Goal: Information Seeking & Learning: Learn about a topic

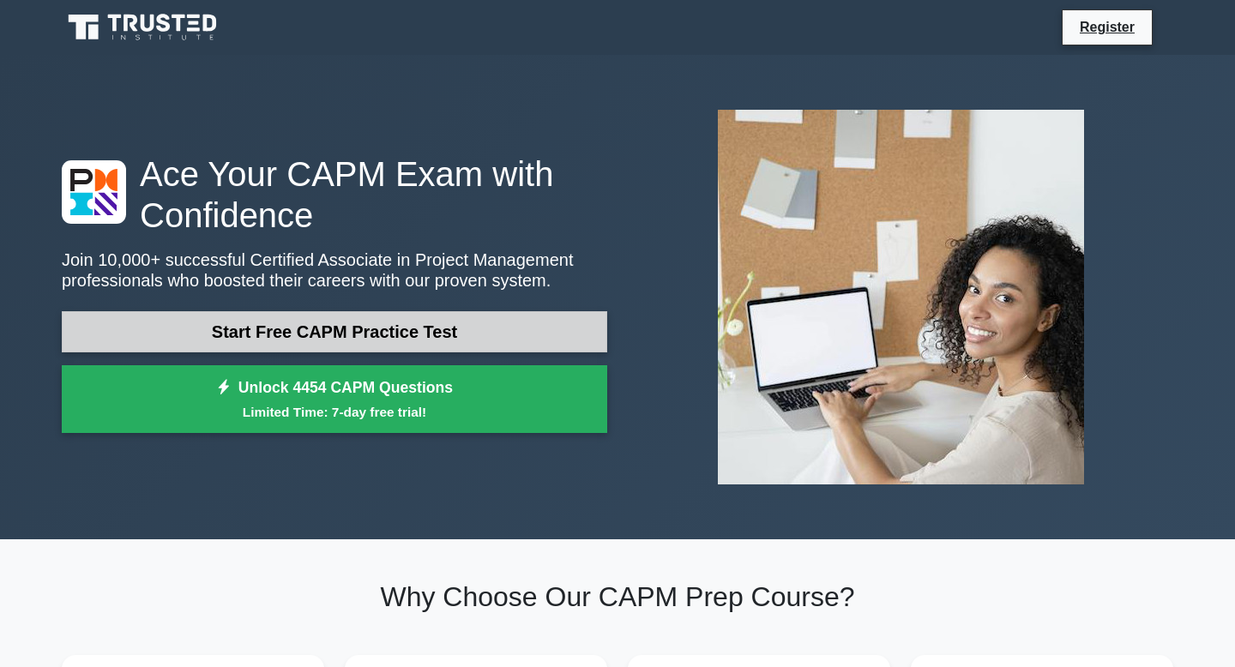
click at [292, 331] on link "Start Free CAPM Practice Test" at bounding box center [335, 331] width 546 height 41
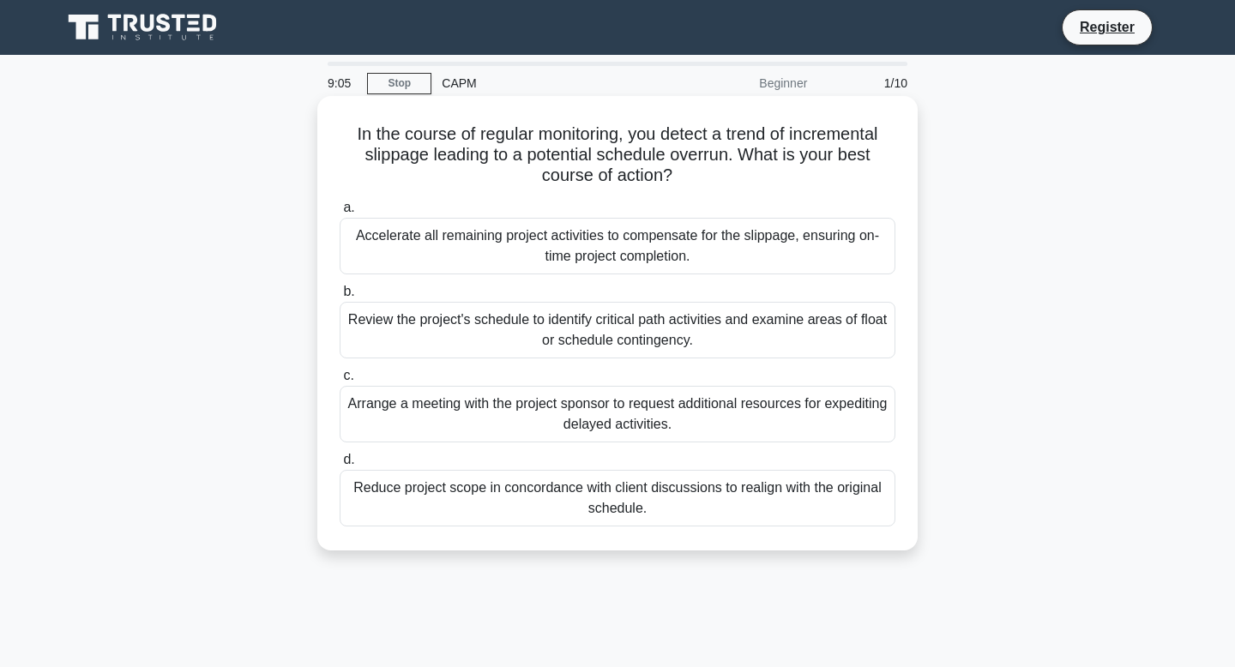
click at [558, 340] on div "Review the project's schedule to identify critical path activities and examine …" at bounding box center [618, 330] width 556 height 57
click at [340, 298] on input "b. Review the project's schedule to identify critical path activities and exami…" at bounding box center [340, 292] width 0 height 11
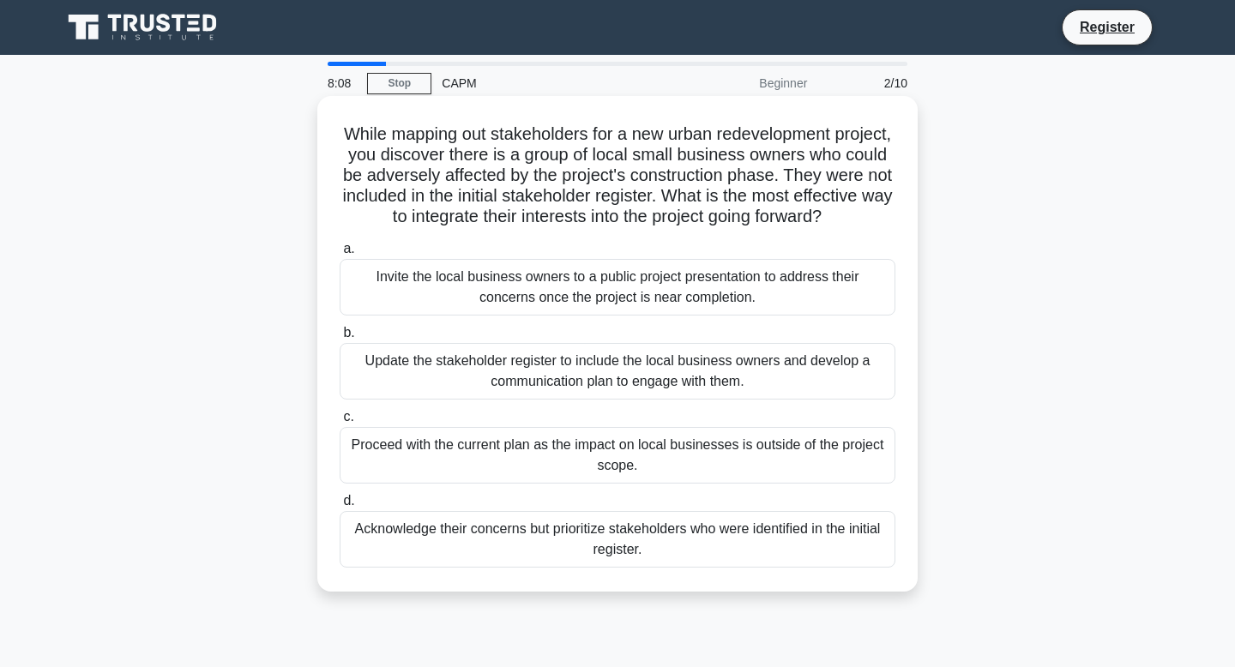
click at [695, 548] on div "Acknowledge their concerns but prioritize stakeholders who were identified in t…" at bounding box center [618, 539] width 556 height 57
click at [340, 507] on input "d. Acknowledge their concerns but prioritize stakeholders who were identified i…" at bounding box center [340, 501] width 0 height 11
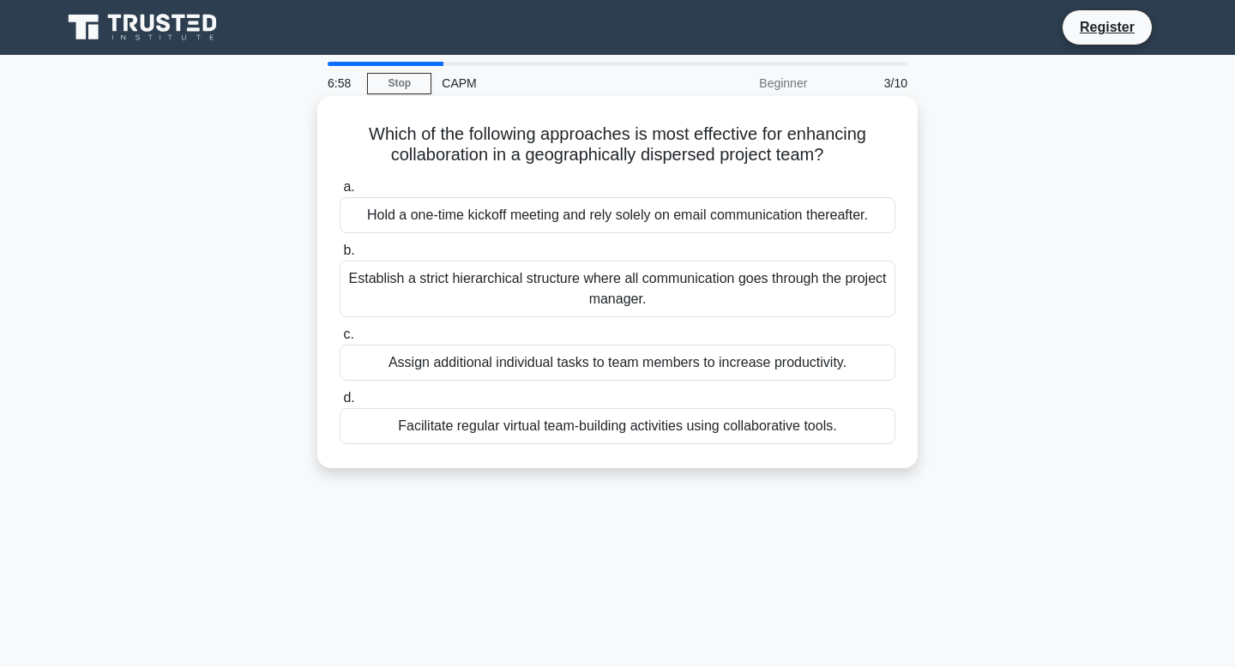
click at [672, 284] on div "Establish a strict hierarchical structure where all communication goes through …" at bounding box center [618, 289] width 556 height 57
click at [340, 256] on input "b. Establish a strict hierarchical structure where all communication goes throu…" at bounding box center [340, 250] width 0 height 11
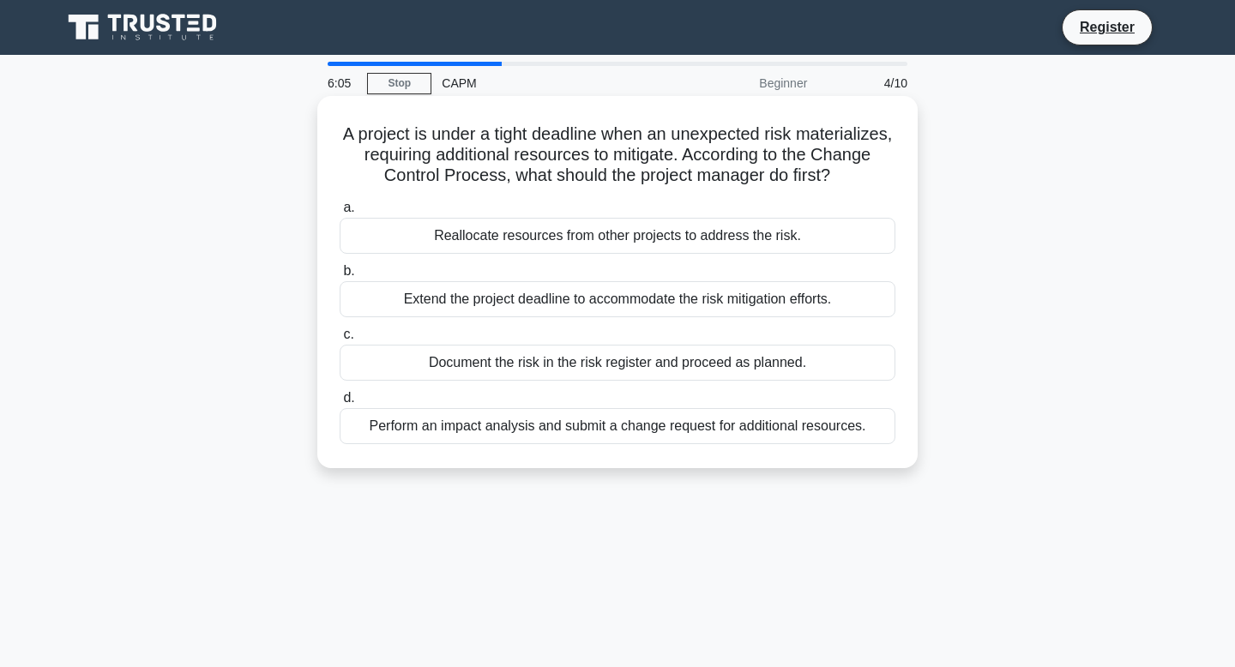
click at [527, 365] on div "Document the risk in the risk register and proceed as planned." at bounding box center [618, 363] width 556 height 36
click at [340, 341] on input "c. Document the risk in the risk register and proceed as planned." at bounding box center [340, 334] width 0 height 11
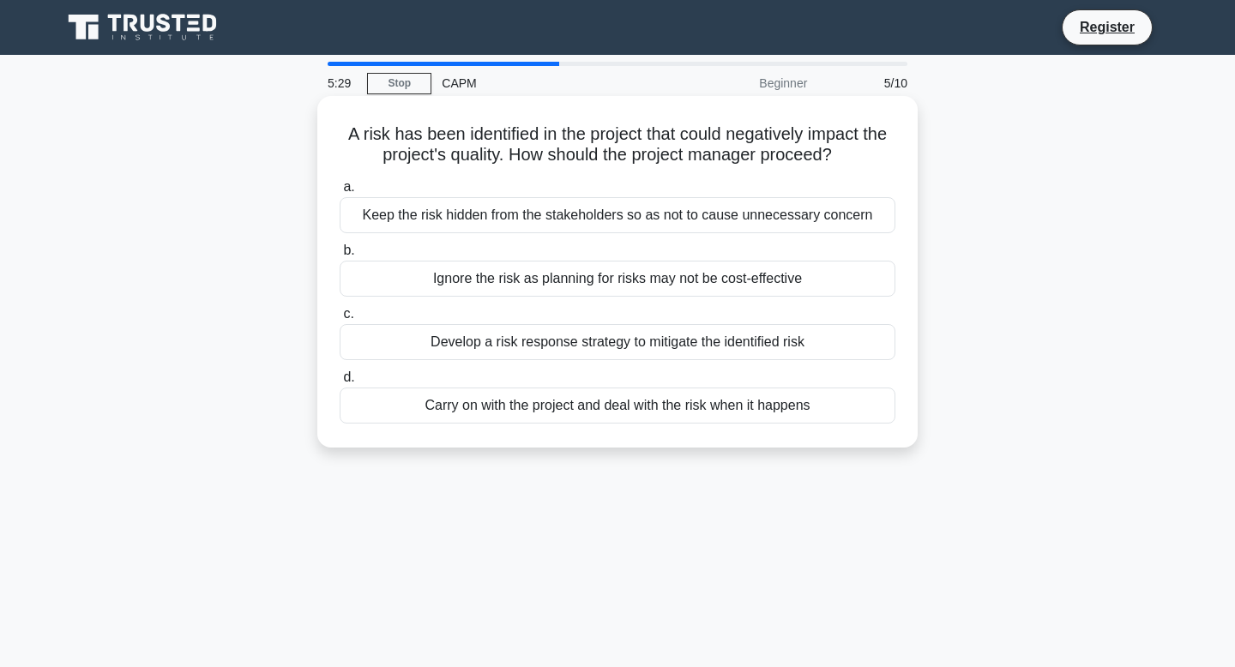
click at [703, 342] on div "Develop a risk response strategy to mitigate the identified risk" at bounding box center [618, 342] width 556 height 36
click at [340, 320] on input "c. Develop a risk response strategy to mitigate the identified risk" at bounding box center [340, 314] width 0 height 11
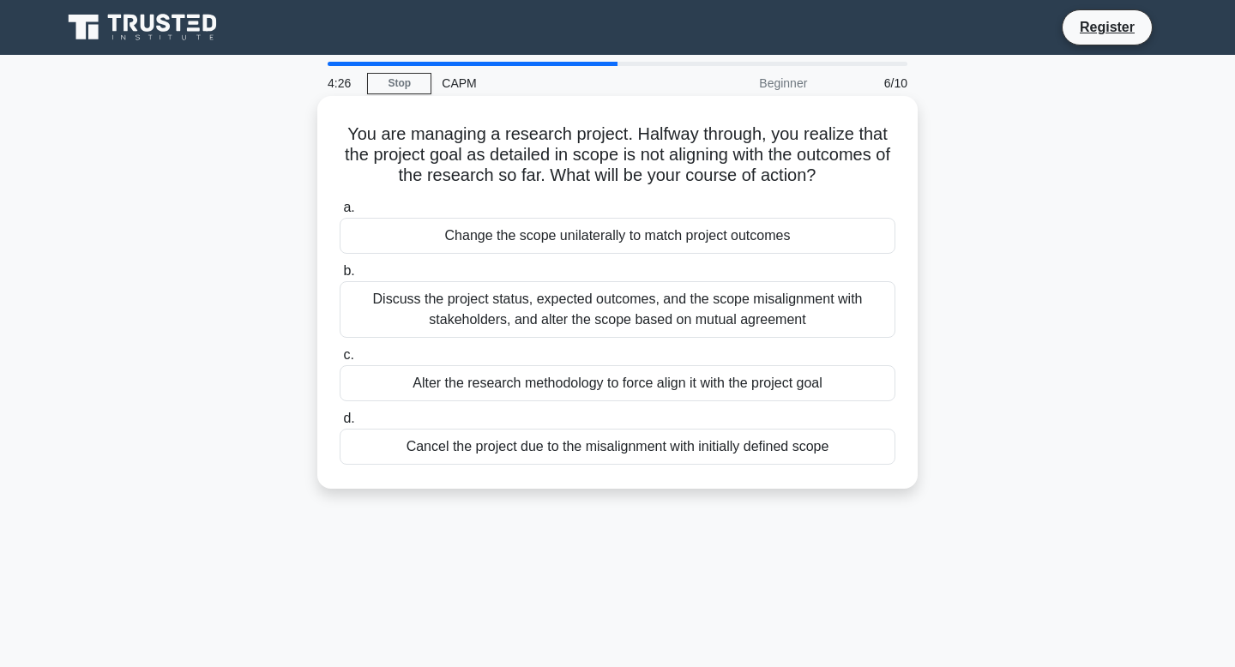
click at [606, 313] on div "Discuss the project status, expected outcomes, and the scope misalignment with …" at bounding box center [618, 309] width 556 height 57
click at [340, 277] on input "b. Discuss the project status, expected outcomes, and the scope misalignment wi…" at bounding box center [340, 271] width 0 height 11
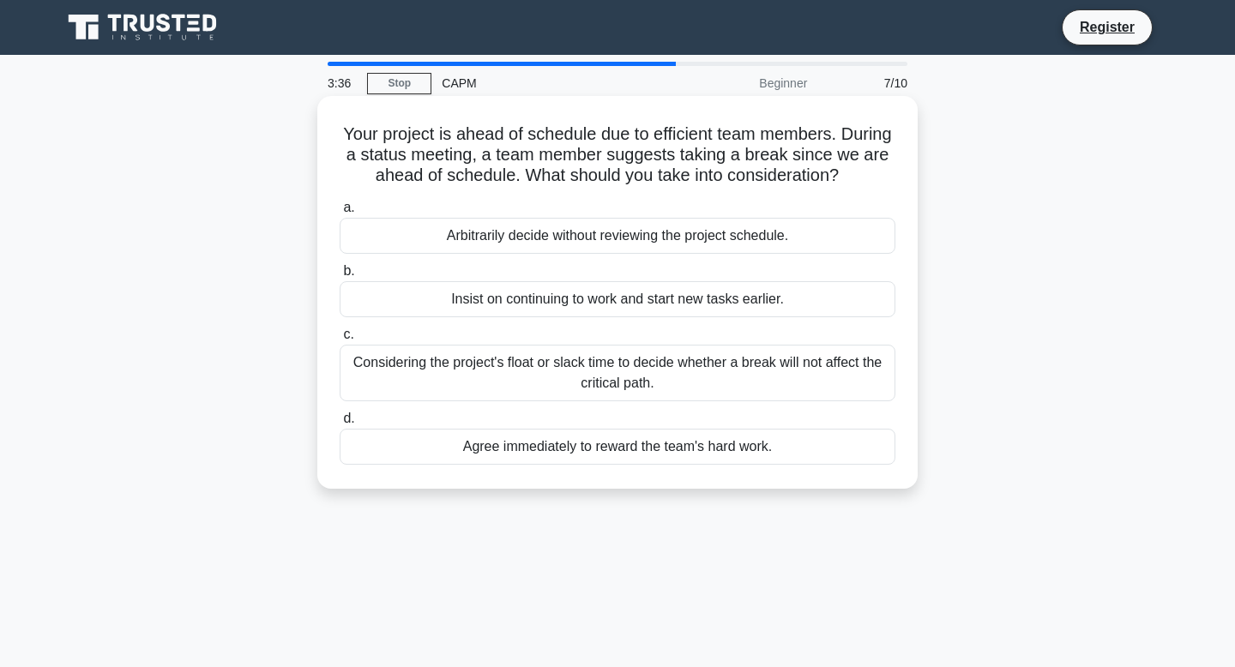
click at [734, 376] on div "Considering the project's float or slack time to decide whether a break will no…" at bounding box center [618, 373] width 556 height 57
click at [340, 341] on input "c. Considering the project's float or slack time to decide whether a break will…" at bounding box center [340, 334] width 0 height 11
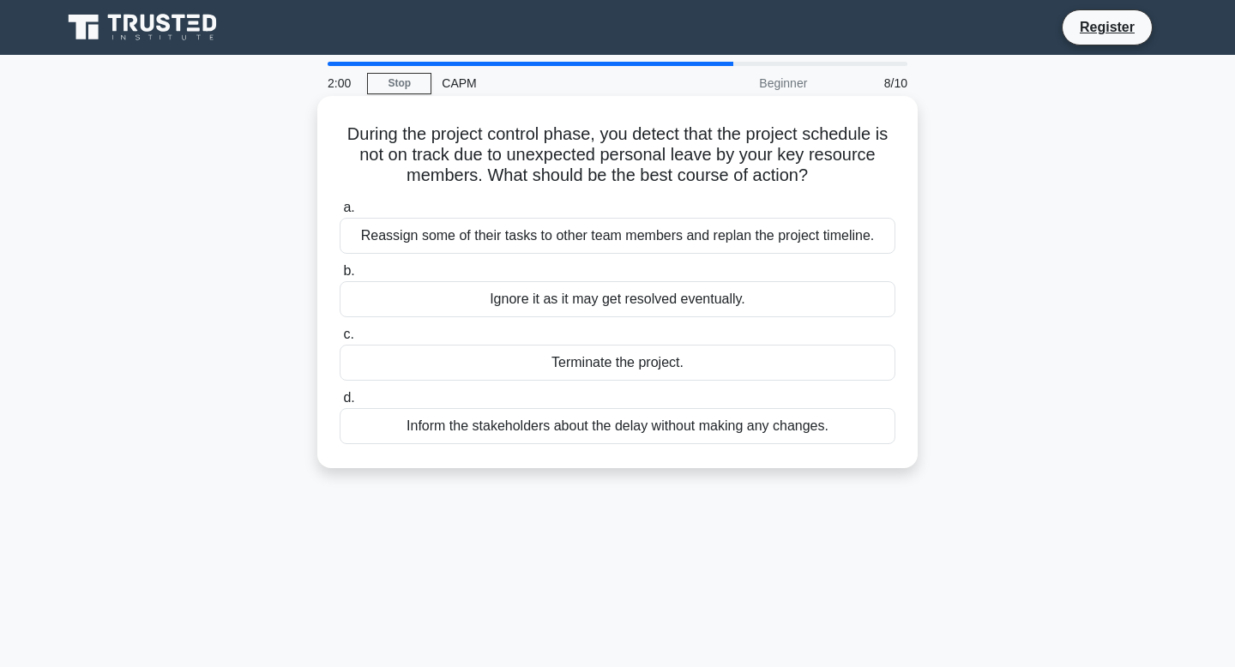
click at [733, 426] on div "Inform the stakeholders about the delay without making any changes." at bounding box center [618, 426] width 556 height 36
click at [340, 404] on input "d. Inform the stakeholders about the delay without making any changes." at bounding box center [340, 398] width 0 height 11
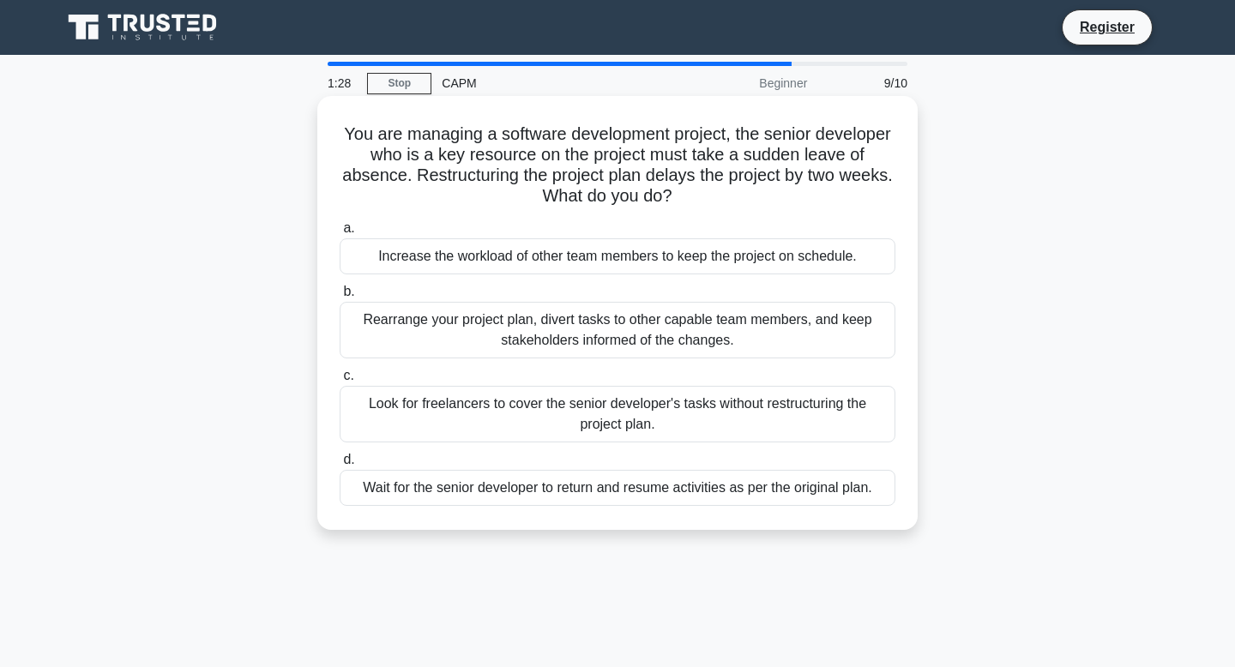
click at [711, 492] on div "Wait for the senior developer to return and resume activities as per the origin…" at bounding box center [618, 488] width 556 height 36
click at [340, 466] on input "d. Wait for the senior developer to return and resume activities as per the ori…" at bounding box center [340, 460] width 0 height 11
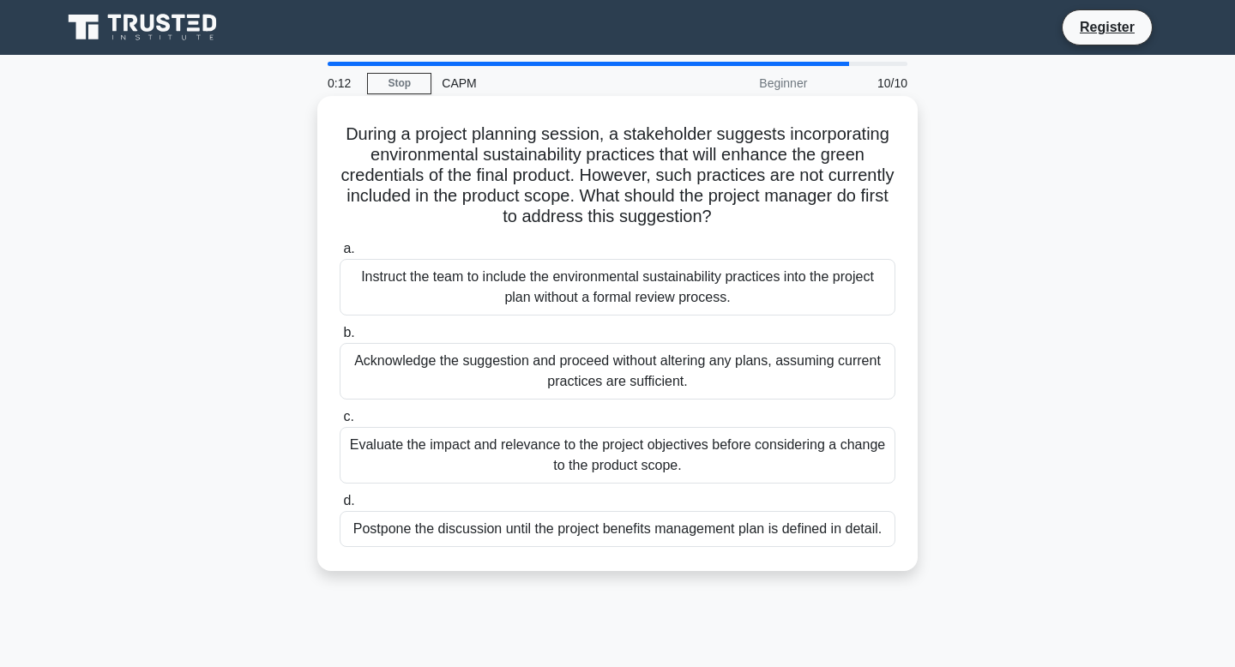
click at [584, 456] on div "Evaluate the impact and relevance to the project objectives before considering …" at bounding box center [618, 455] width 556 height 57
click at [340, 423] on input "c. Evaluate the impact and relevance to the project objectives before consideri…" at bounding box center [340, 417] width 0 height 11
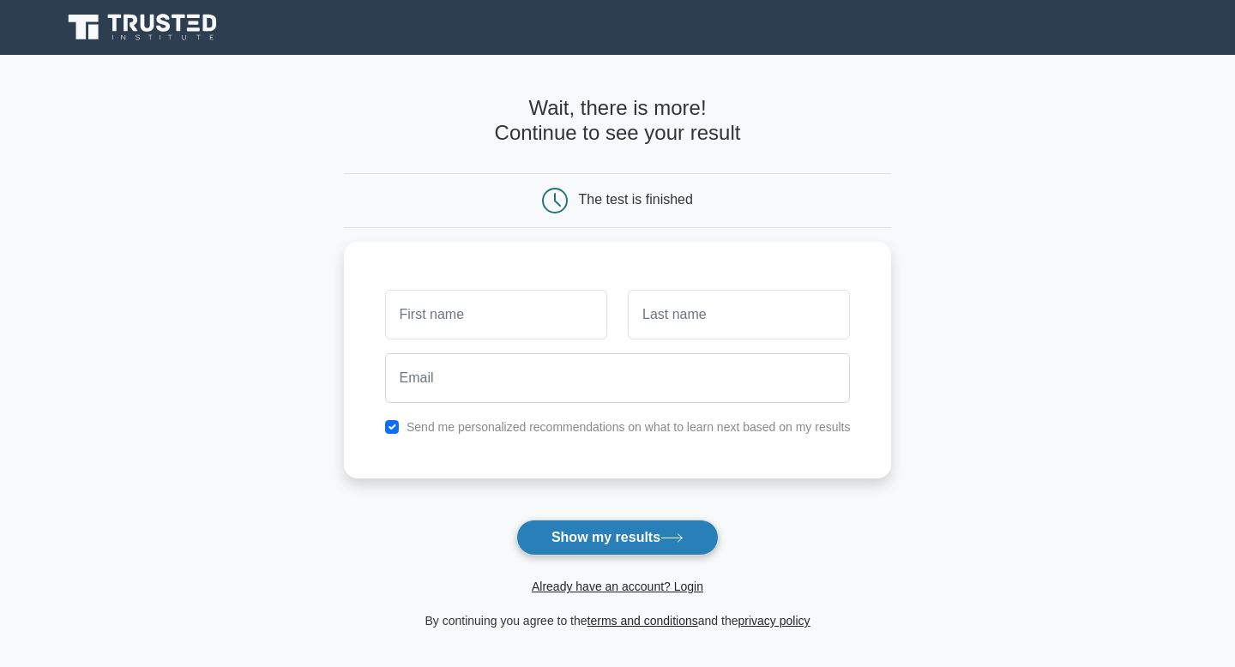
click at [606, 532] on button "Show my results" at bounding box center [617, 538] width 202 height 36
click at [142, 453] on main "Wait, there is more! Continue to see your result The test is finished and the" at bounding box center [617, 364] width 1235 height 618
click at [394, 424] on input "checkbox" at bounding box center [392, 423] width 14 height 14
checkbox input "false"
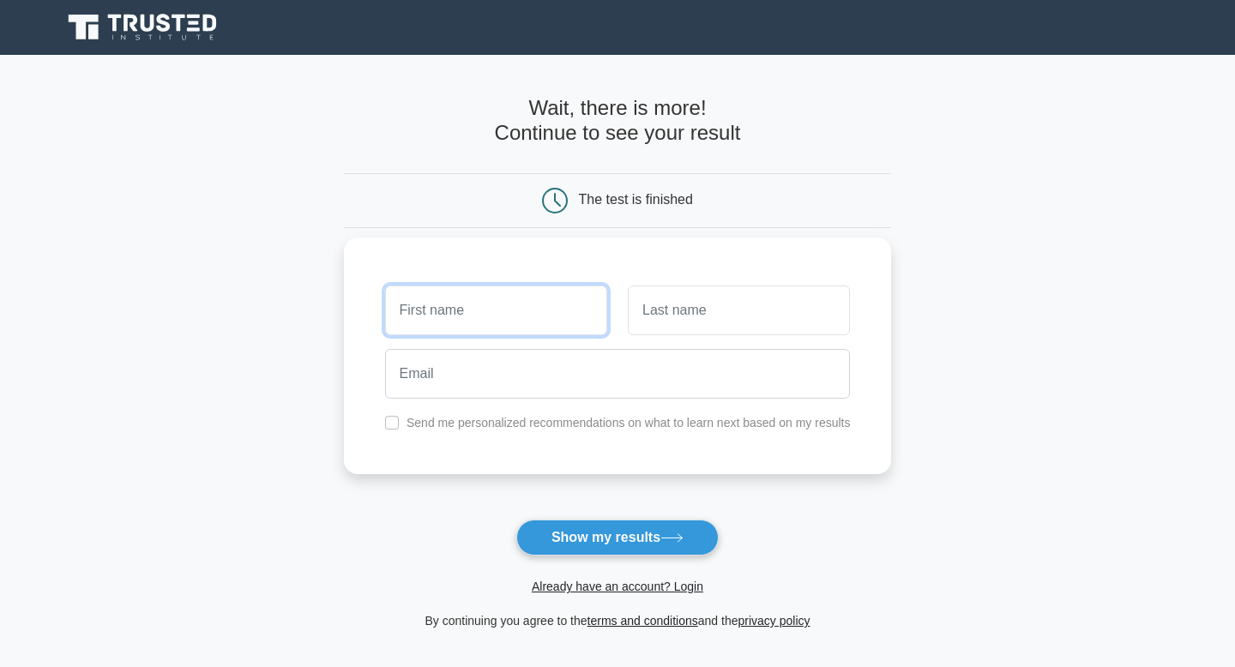
click at [459, 309] on input "text" at bounding box center [496, 311] width 222 height 50
type input "[PERSON_NAME]"
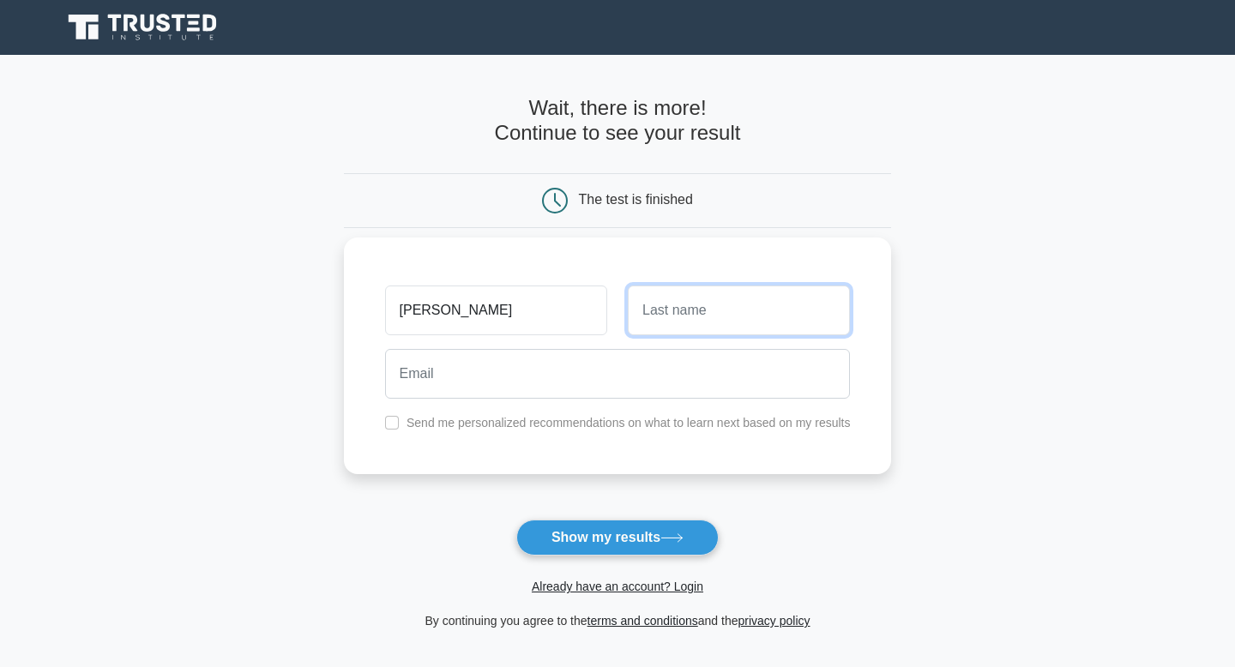
click at [668, 314] on input "text" at bounding box center [739, 311] width 222 height 50
type input "[PERSON_NAME]"
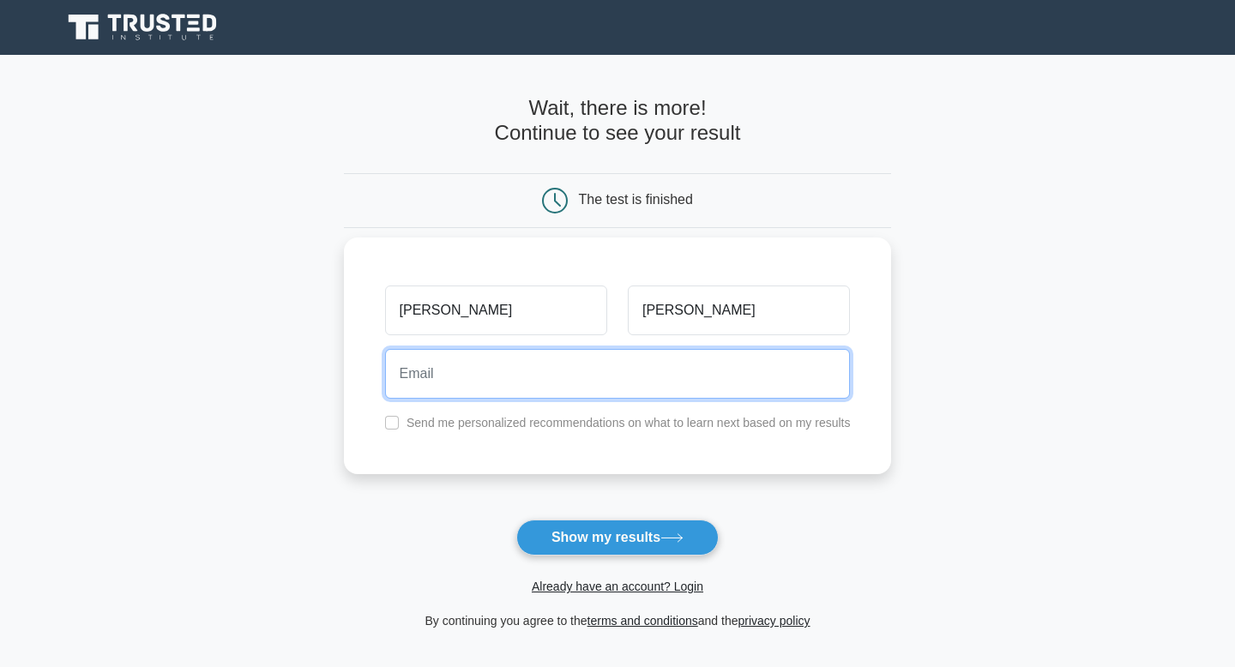
click at [621, 365] on input "email" at bounding box center [618, 374] width 466 height 50
type input "[EMAIL_ADDRESS][DOMAIN_NAME]"
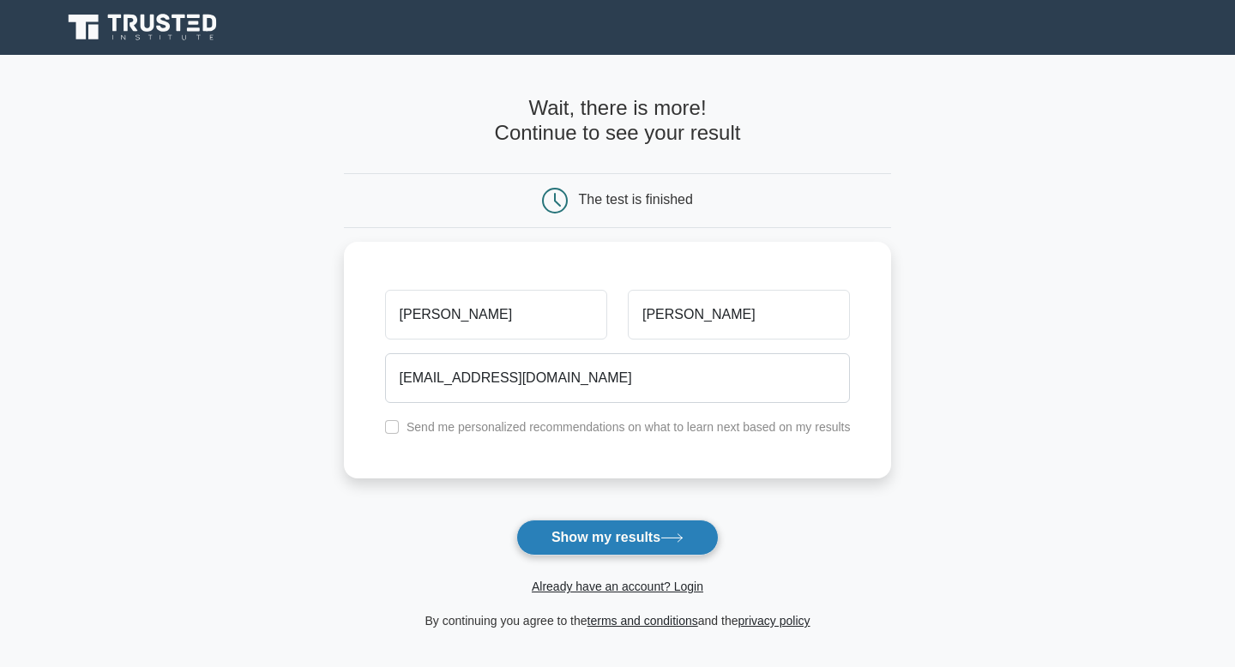
click at [587, 536] on button "Show my results" at bounding box center [617, 538] width 202 height 36
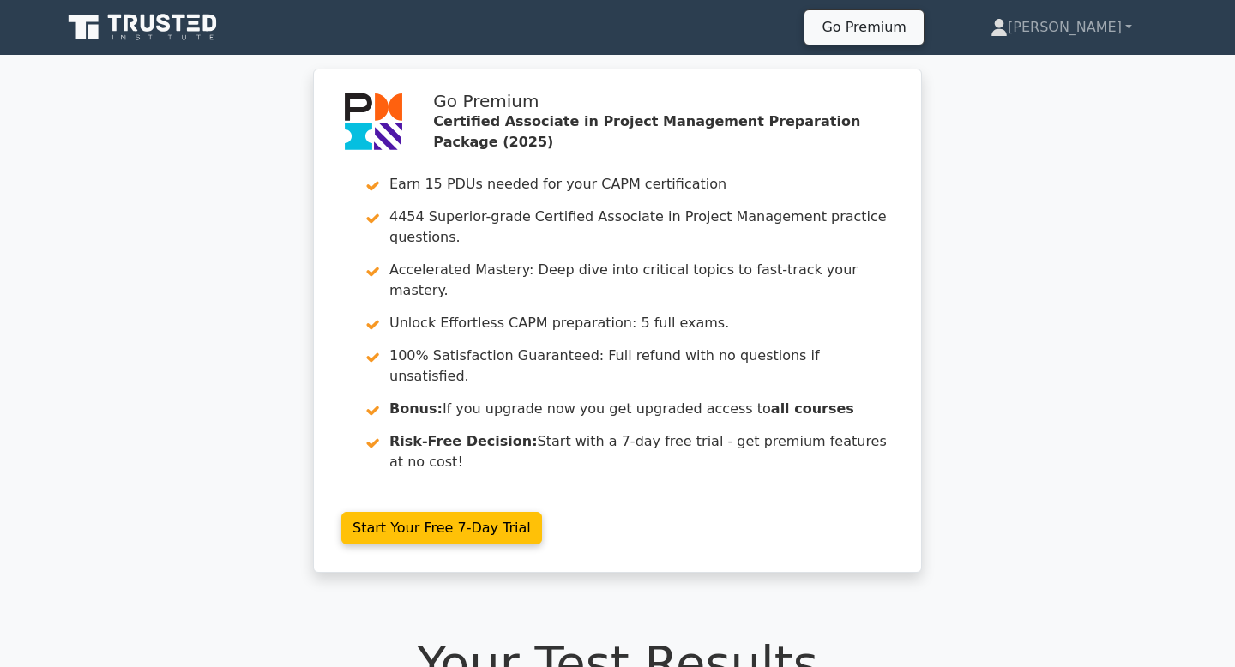
click at [190, 486] on div "Go Premium Certified Associate in Project Management Preparation Package (2025)…" at bounding box center [617, 331] width 1235 height 525
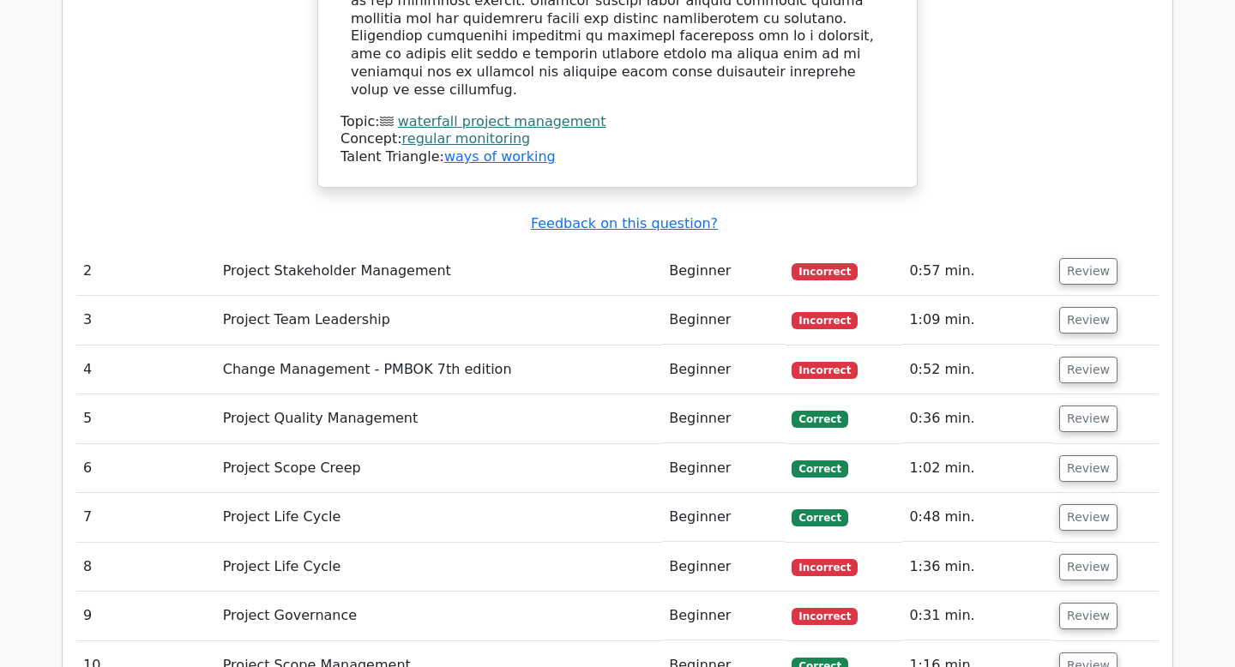
scroll to position [2333, 0]
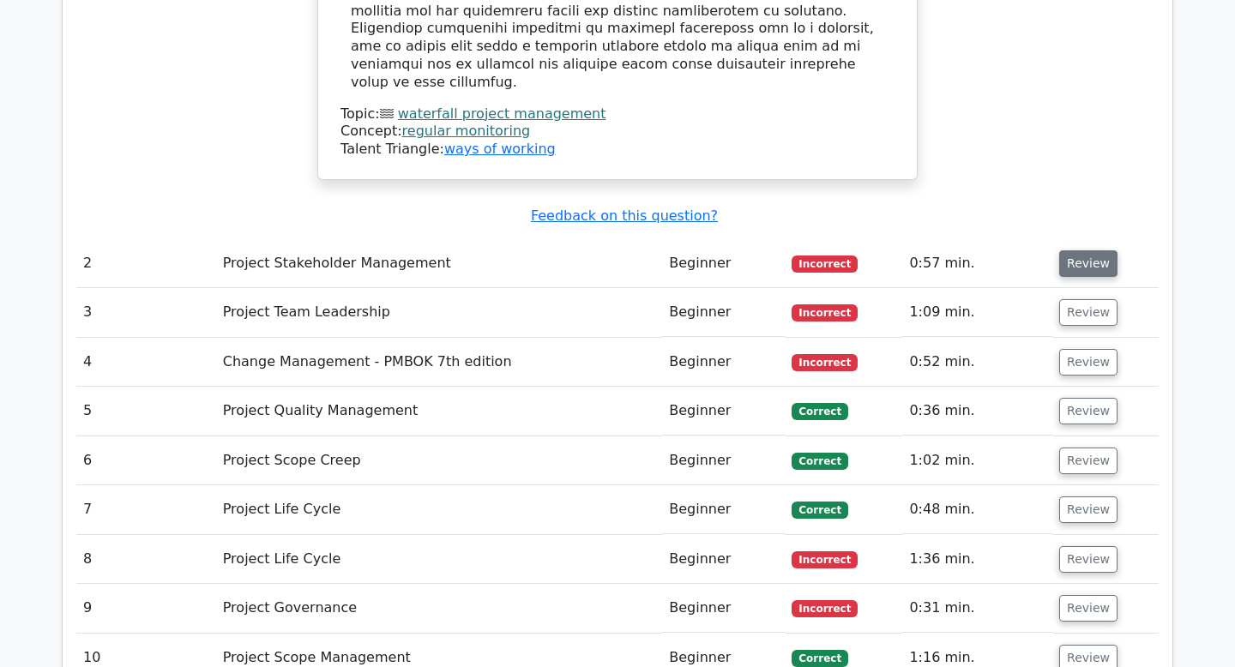
click at [1084, 250] on button "Review" at bounding box center [1088, 263] width 58 height 27
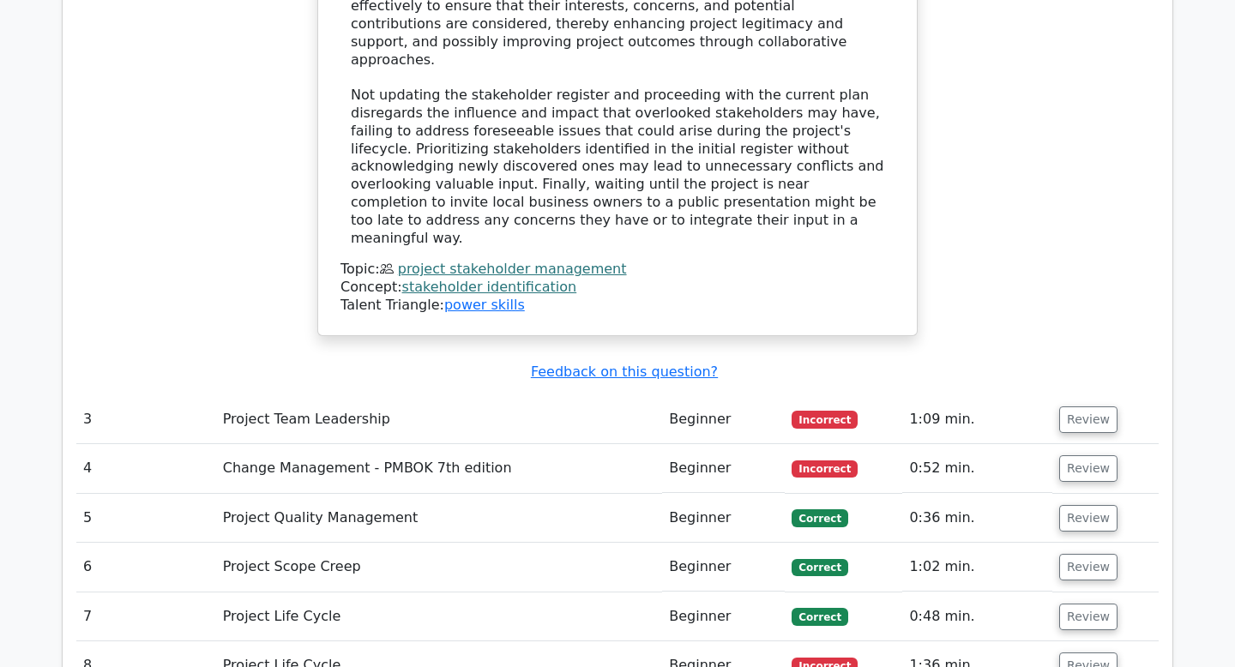
scroll to position [3260, 0]
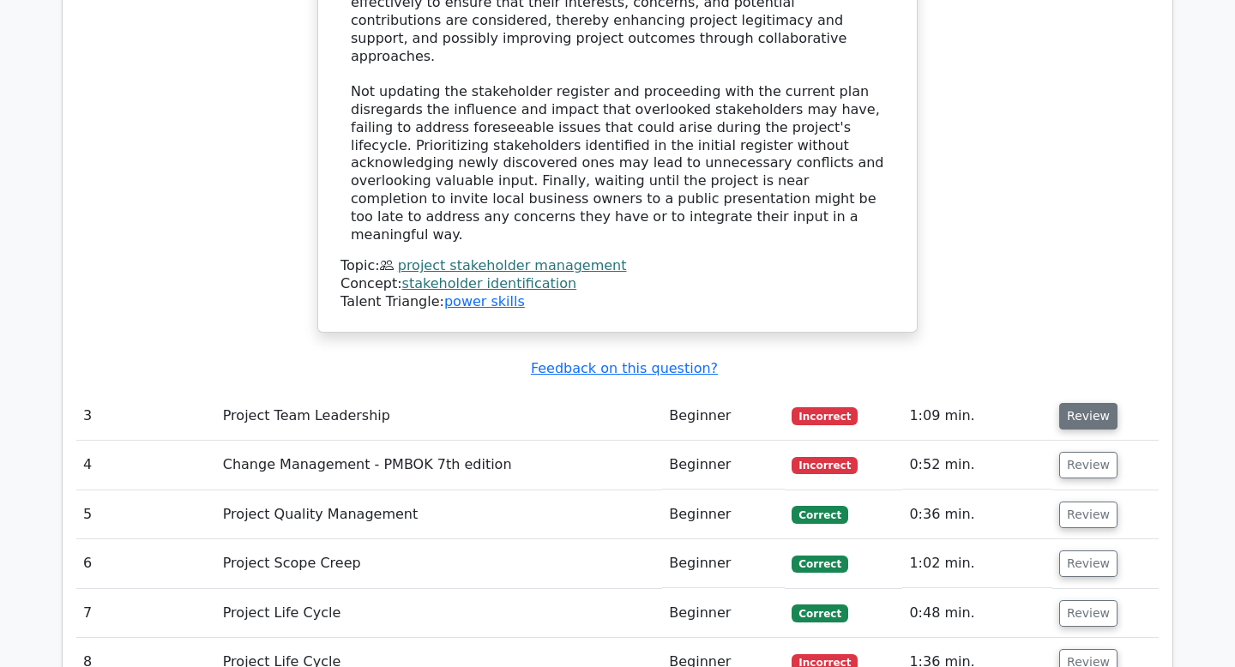
click at [1091, 403] on button "Review" at bounding box center [1088, 416] width 58 height 27
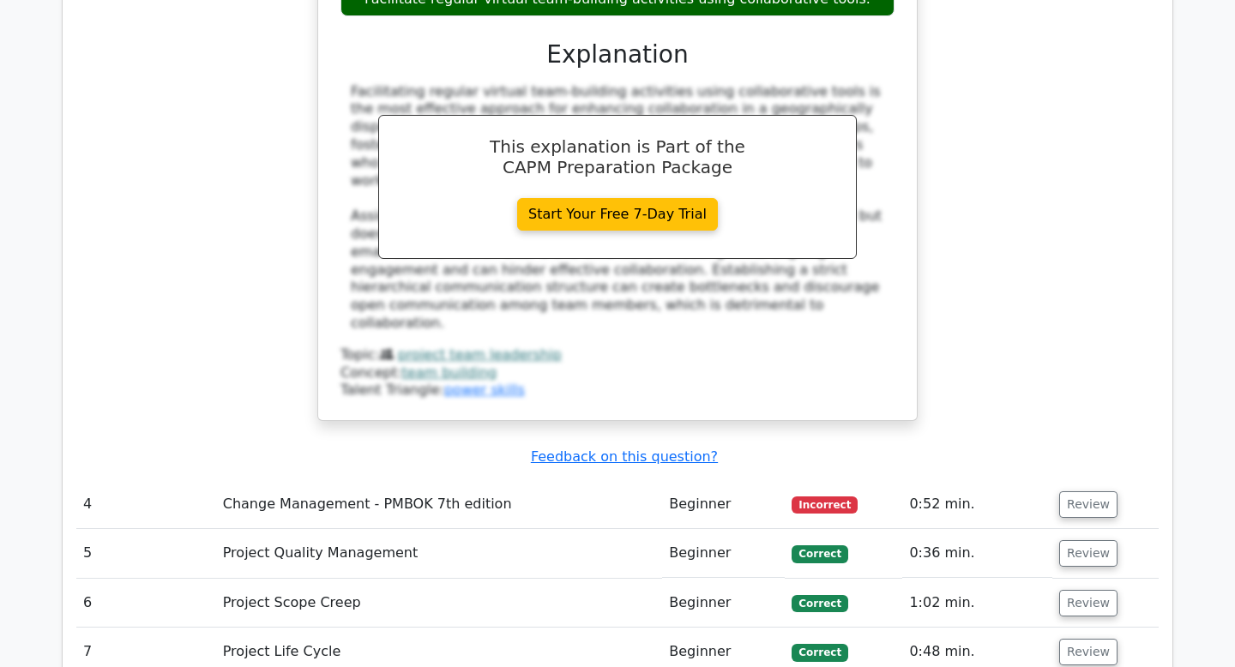
scroll to position [4049, 0]
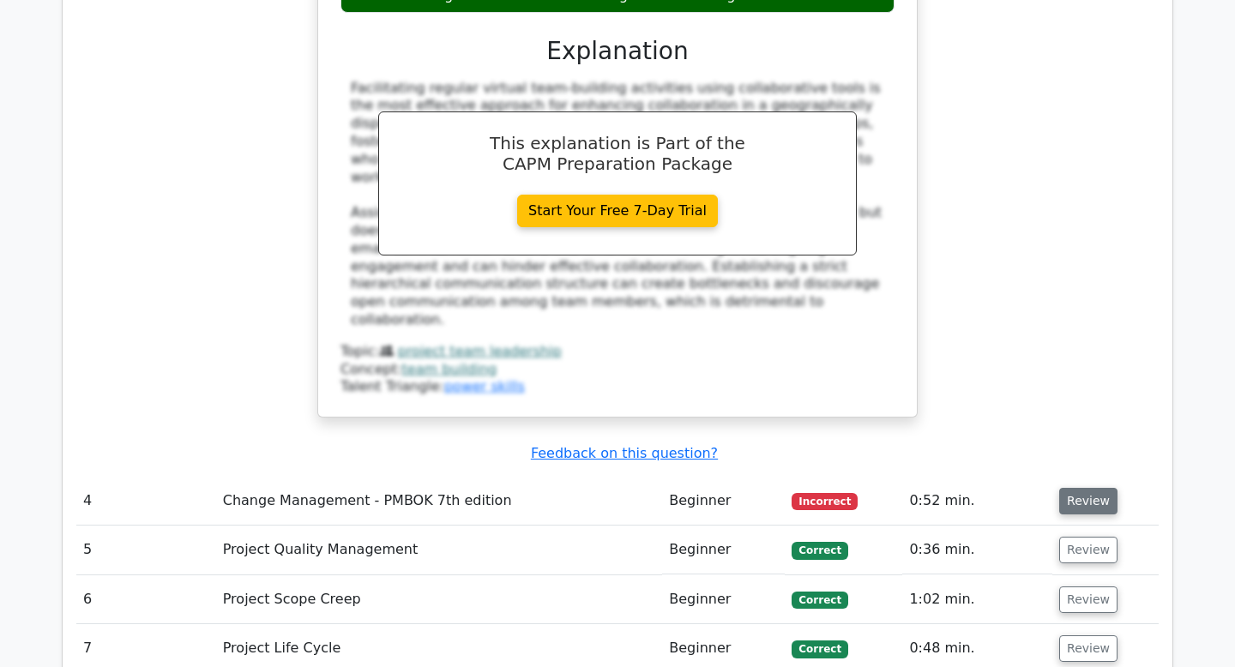
click at [1092, 488] on button "Review" at bounding box center [1088, 501] width 58 height 27
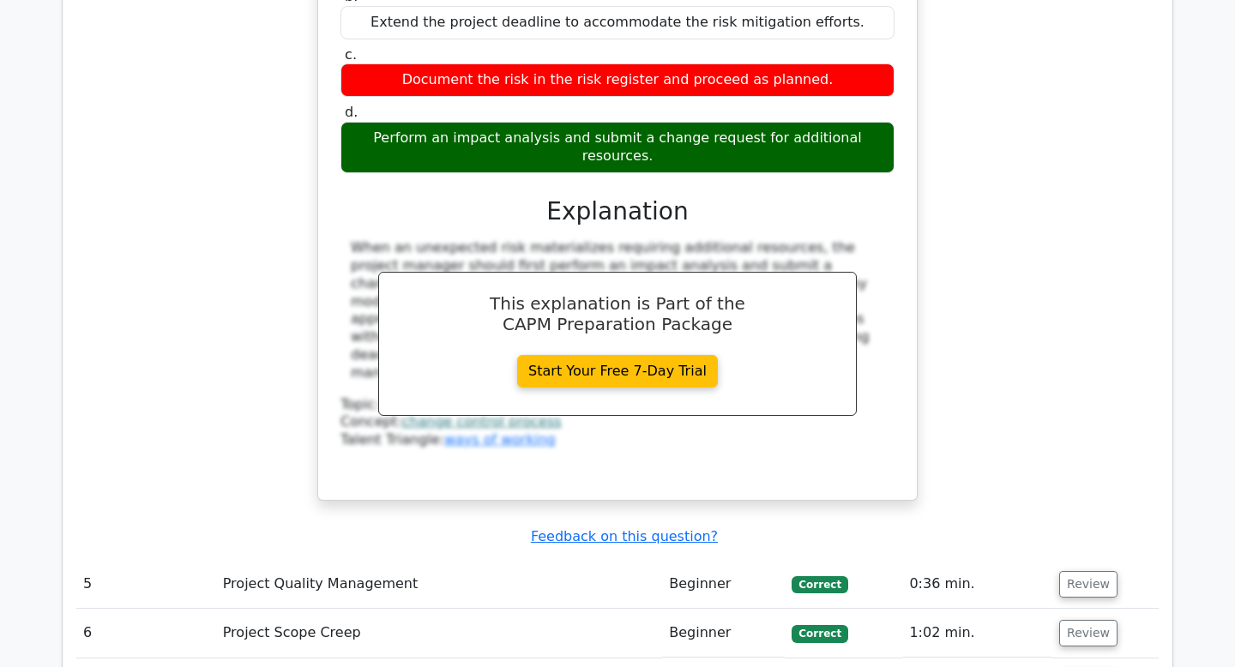
scroll to position [4770, 0]
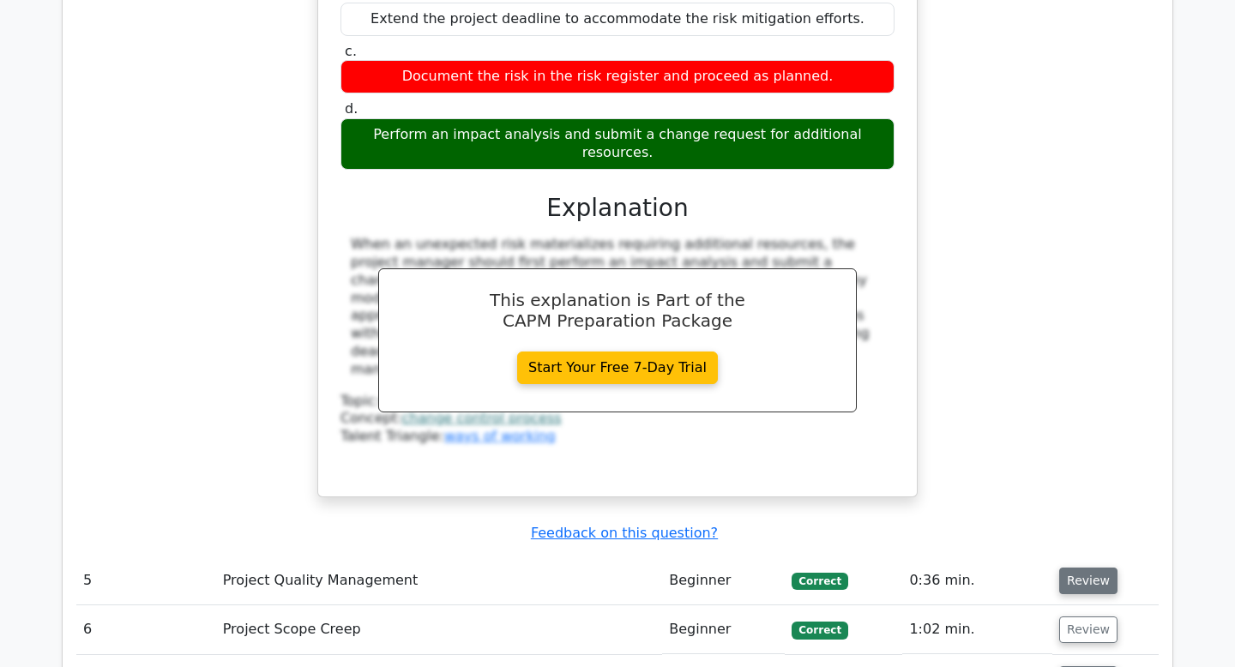
click at [1084, 568] on button "Review" at bounding box center [1088, 581] width 58 height 27
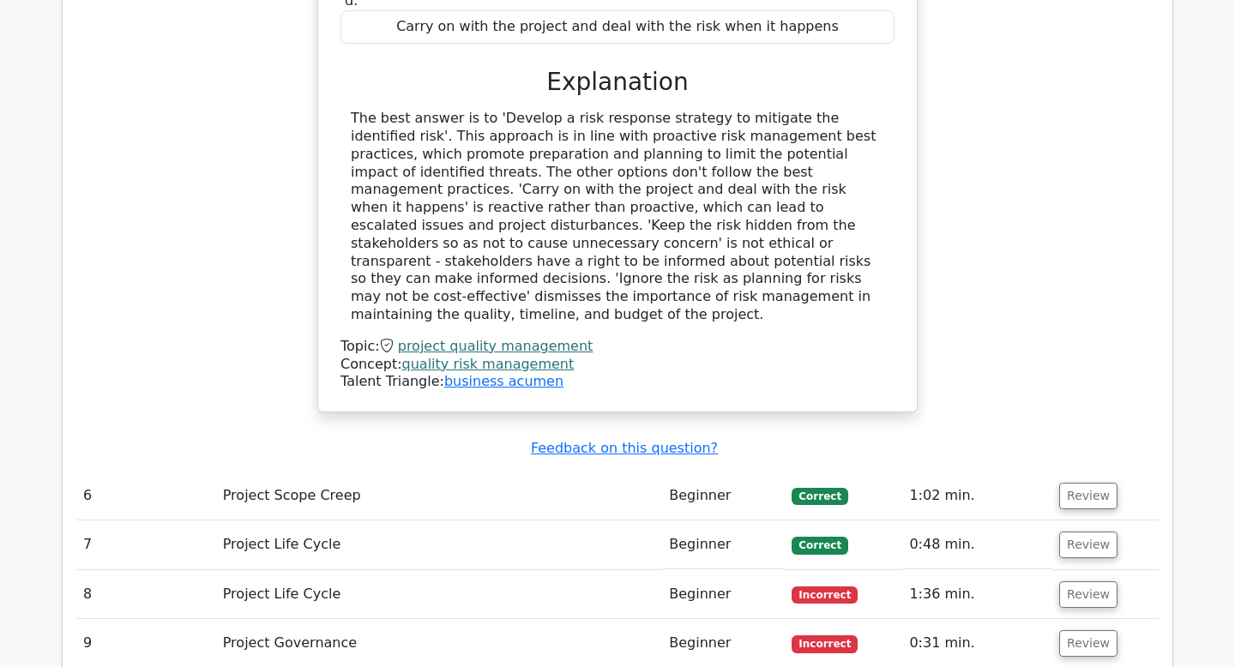
scroll to position [5696, 0]
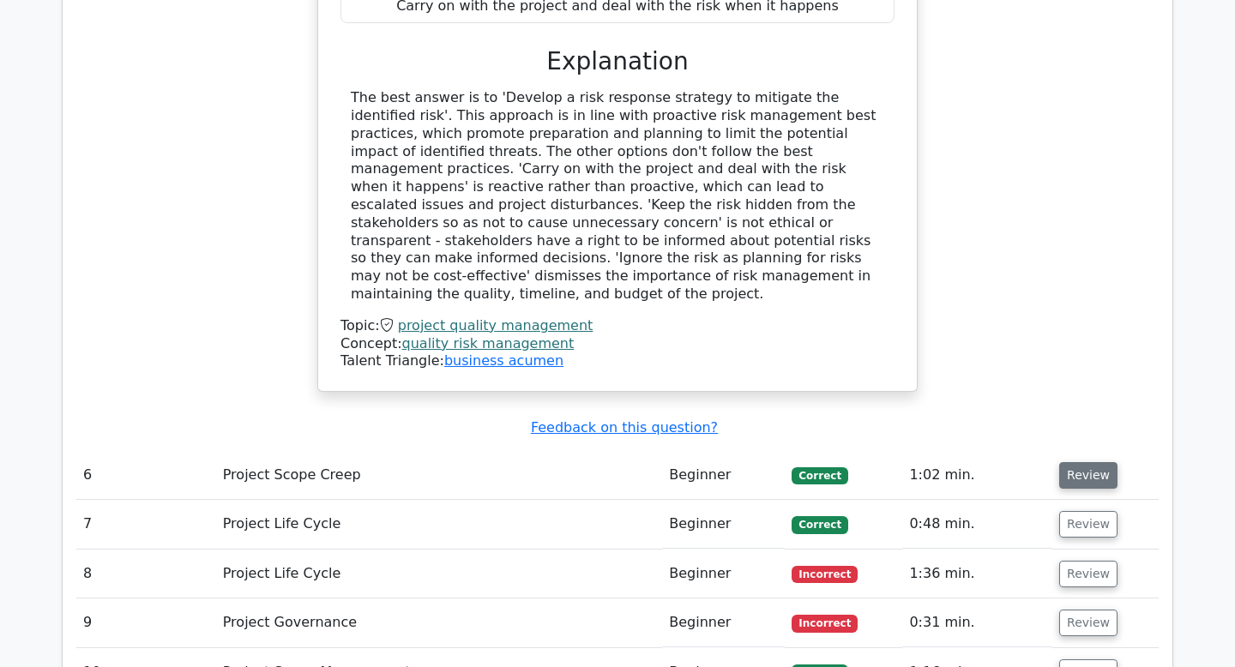
click at [1098, 462] on button "Review" at bounding box center [1088, 475] width 58 height 27
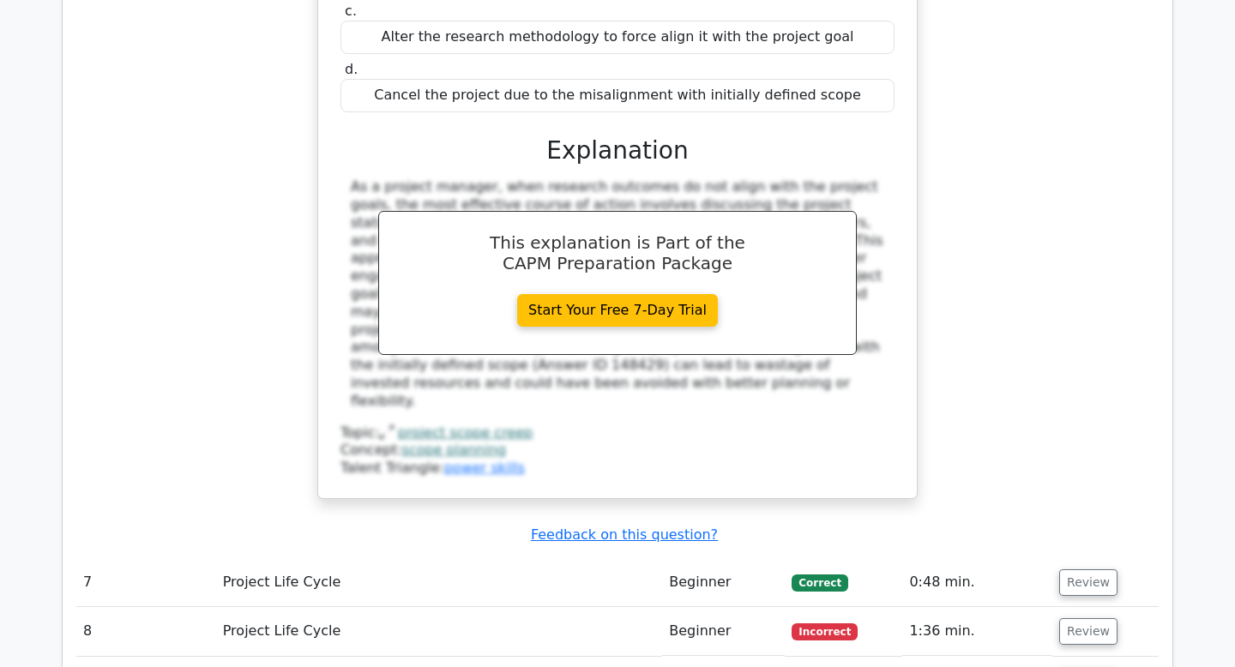
scroll to position [6451, 0]
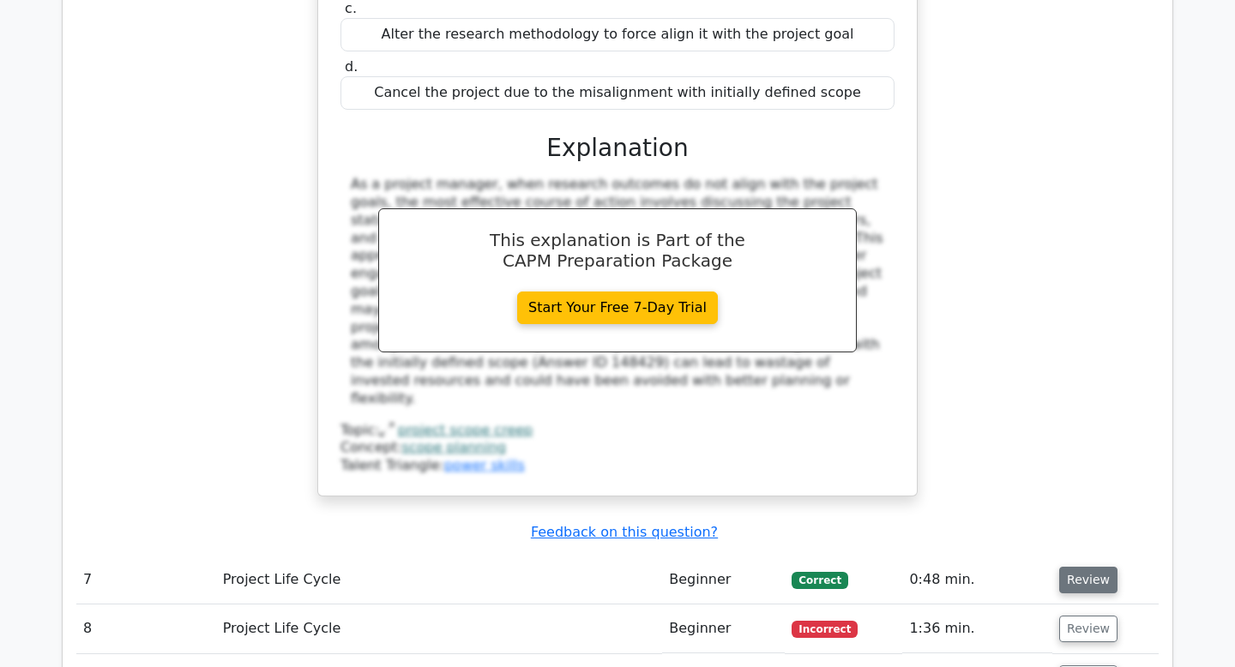
click at [1086, 567] on button "Review" at bounding box center [1088, 580] width 58 height 27
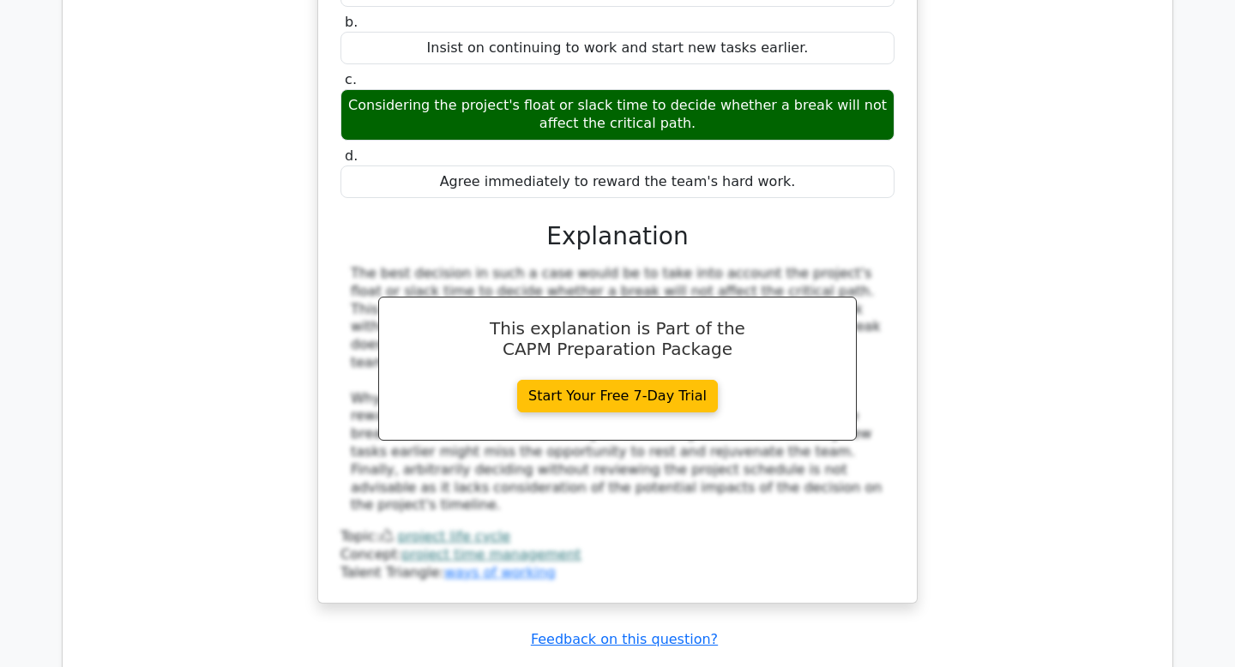
scroll to position [7240, 0]
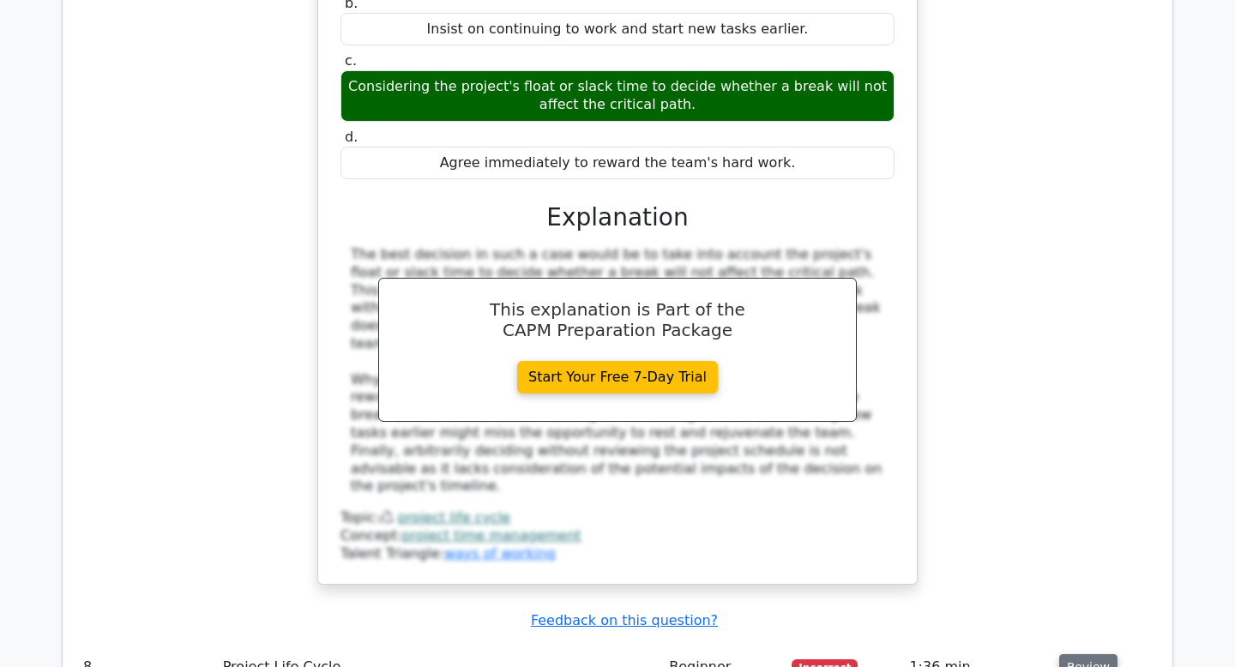
click at [1085, 655] on button "Review" at bounding box center [1088, 668] width 58 height 27
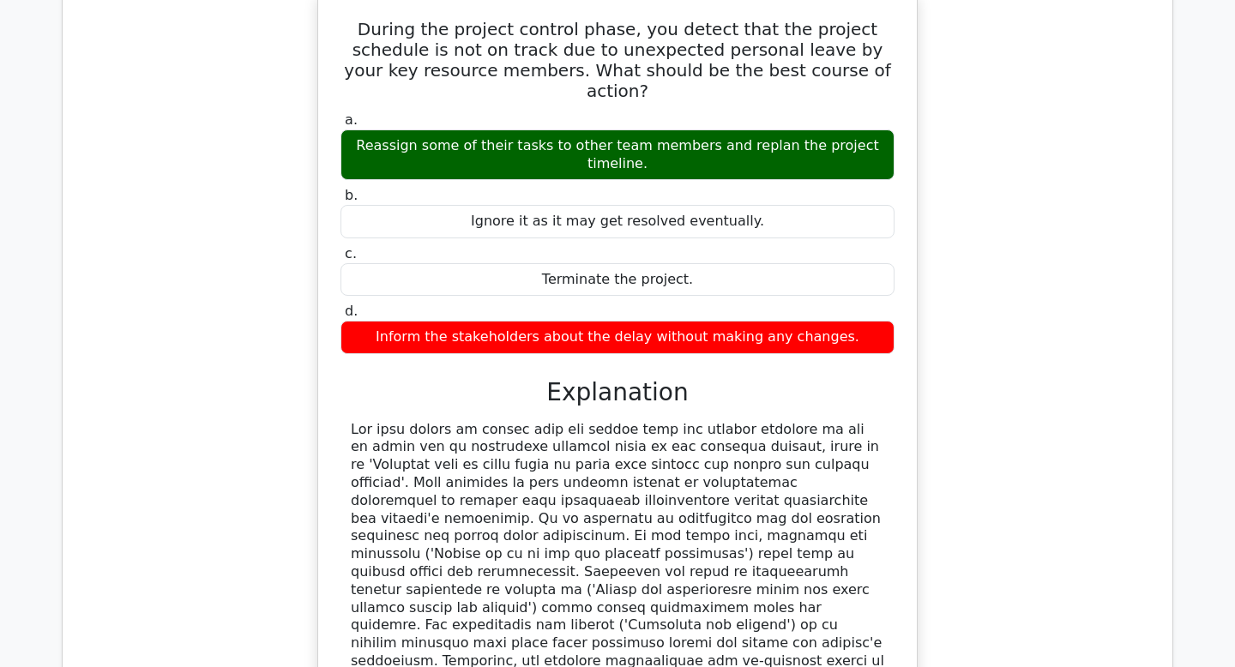
scroll to position [7995, 0]
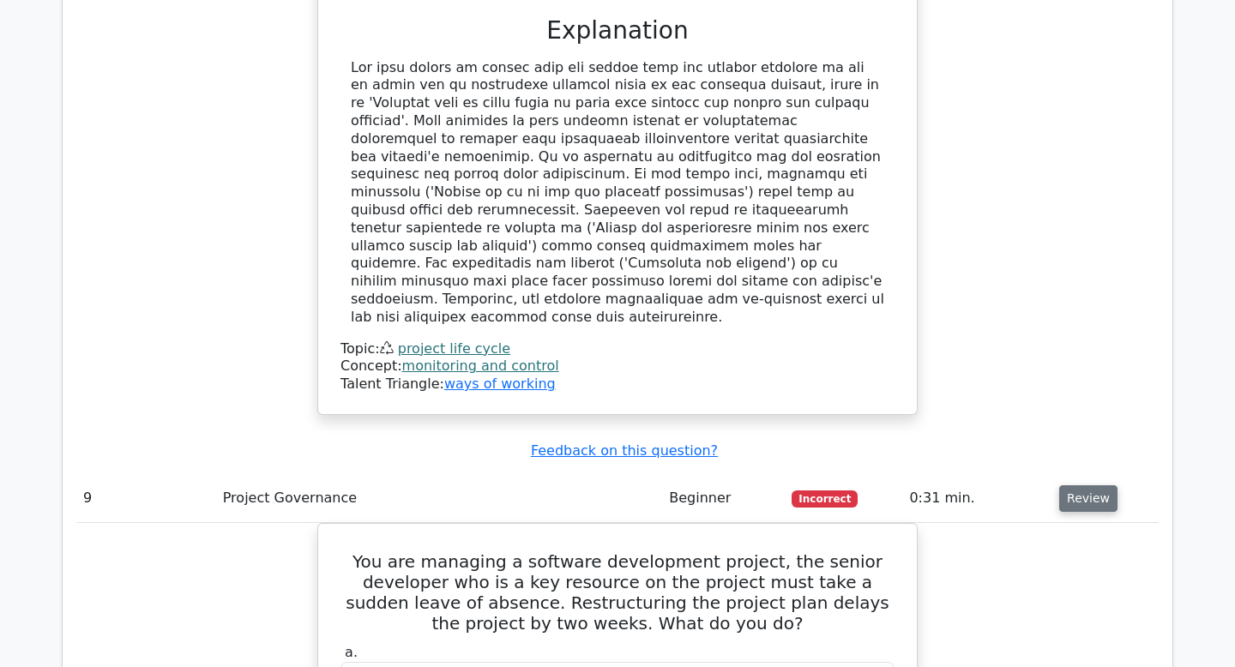
scroll to position [8338, 0]
